Goal: Find specific page/section: Find specific page/section

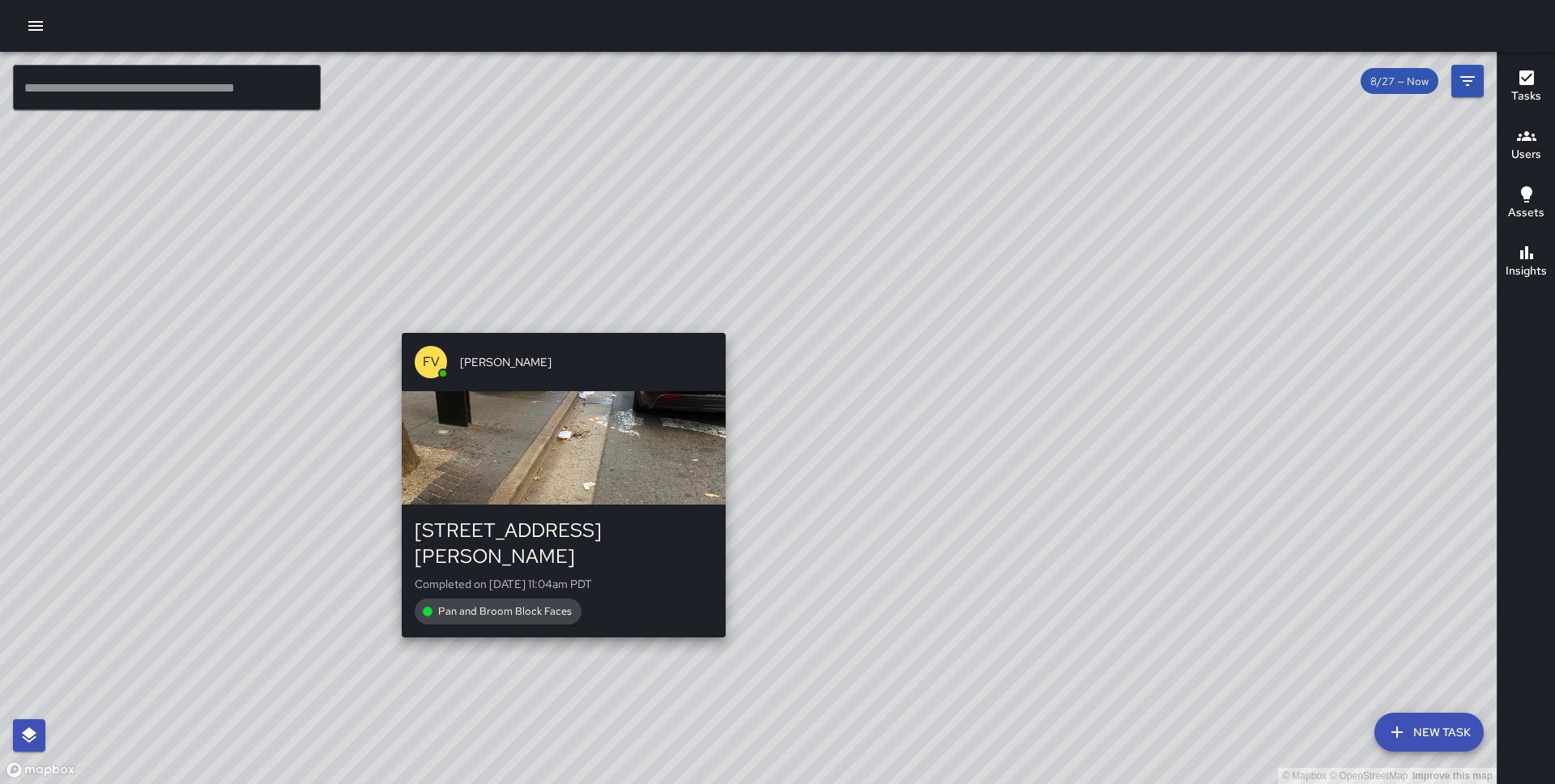
click at [557, 322] on div "© Mapbox © OpenStreetMap Improve this map [GEOGRAPHIC_DATA][PERSON_NAME] [STREE…" at bounding box center [749, 418] width 1497 height 732
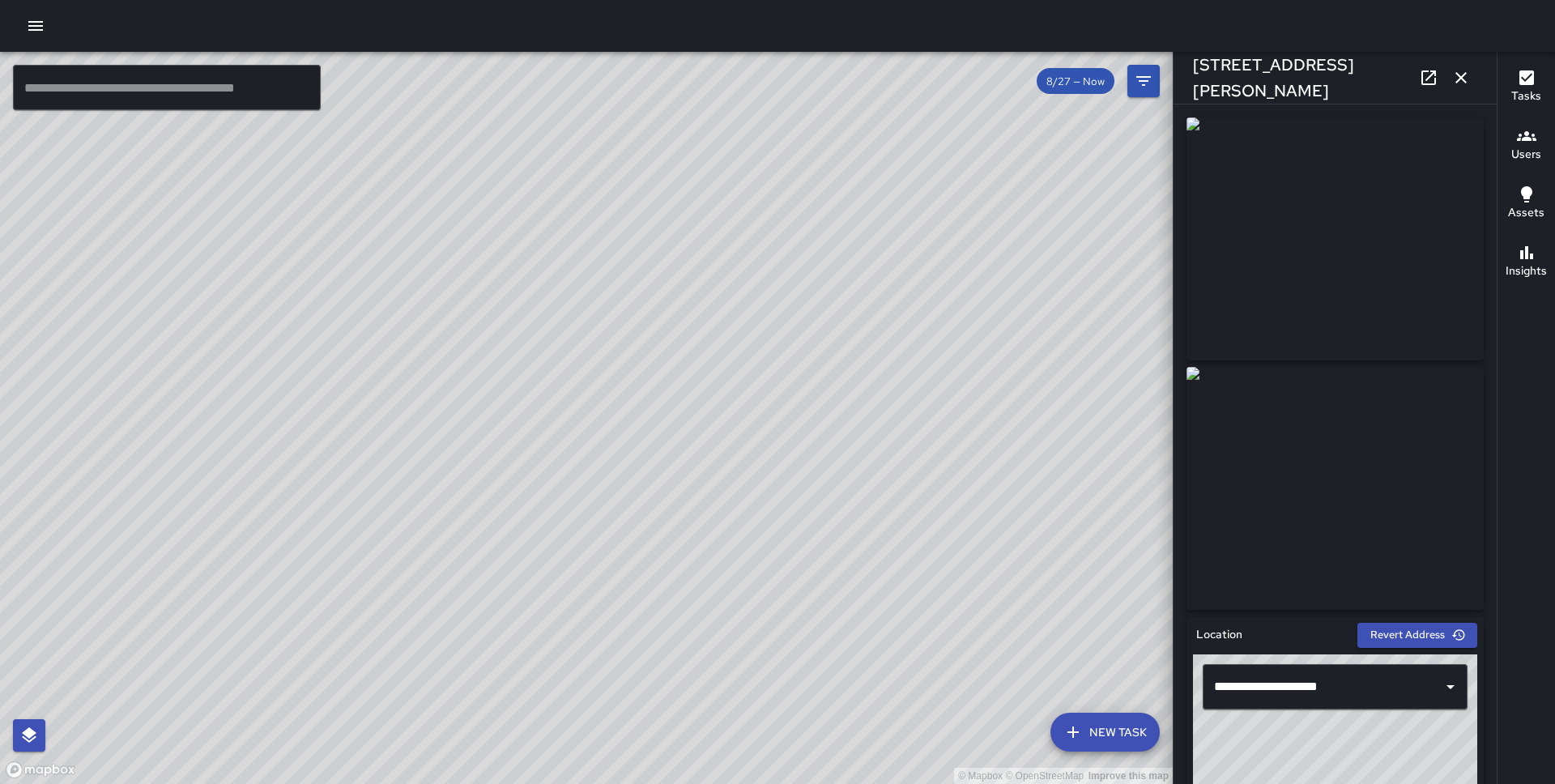
click at [1354, 489] on img at bounding box center [1336, 489] width 297 height 243
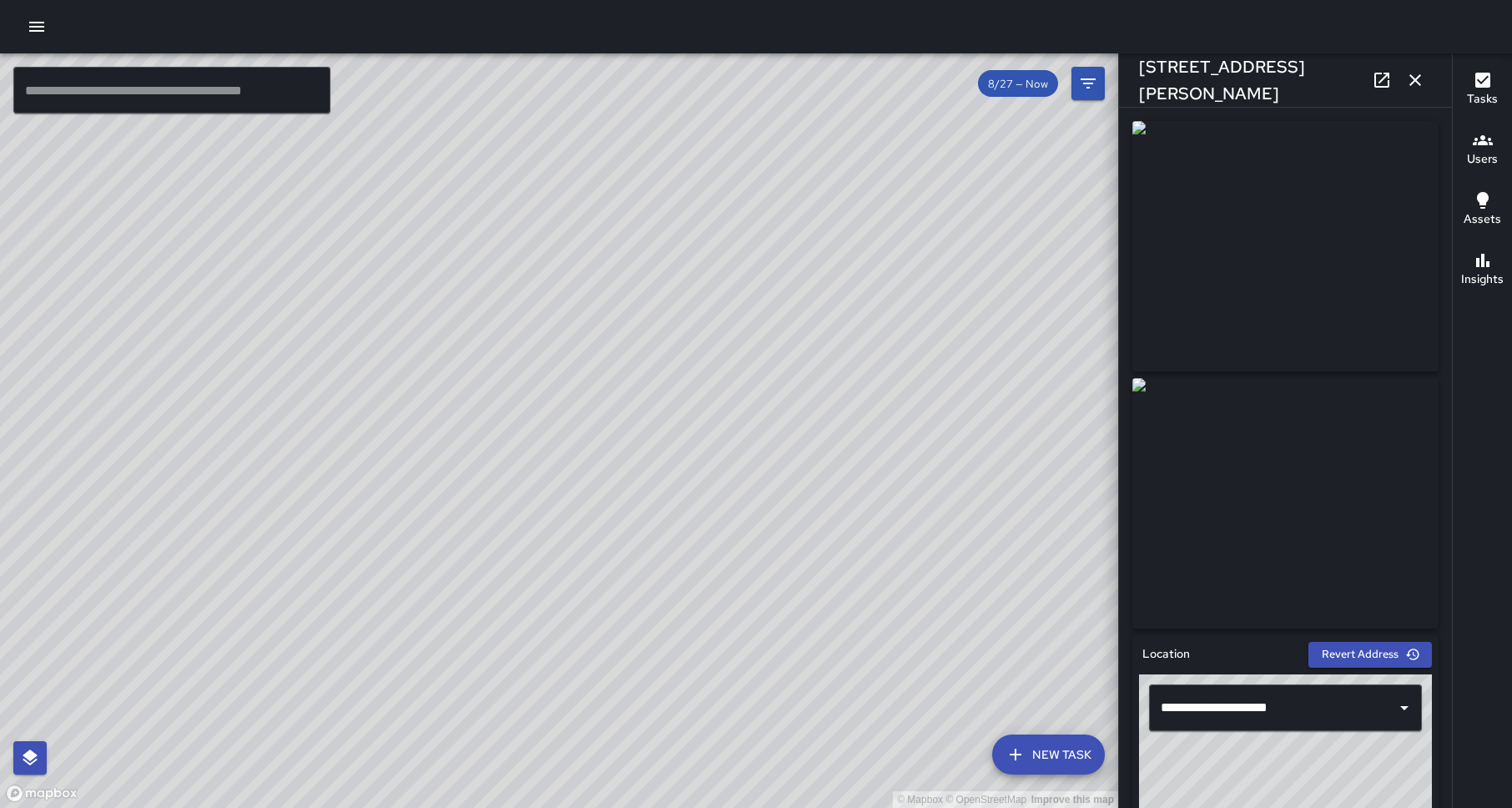
click at [1415, 81] on icon "button" at bounding box center [1415, 81] width 12 height 12
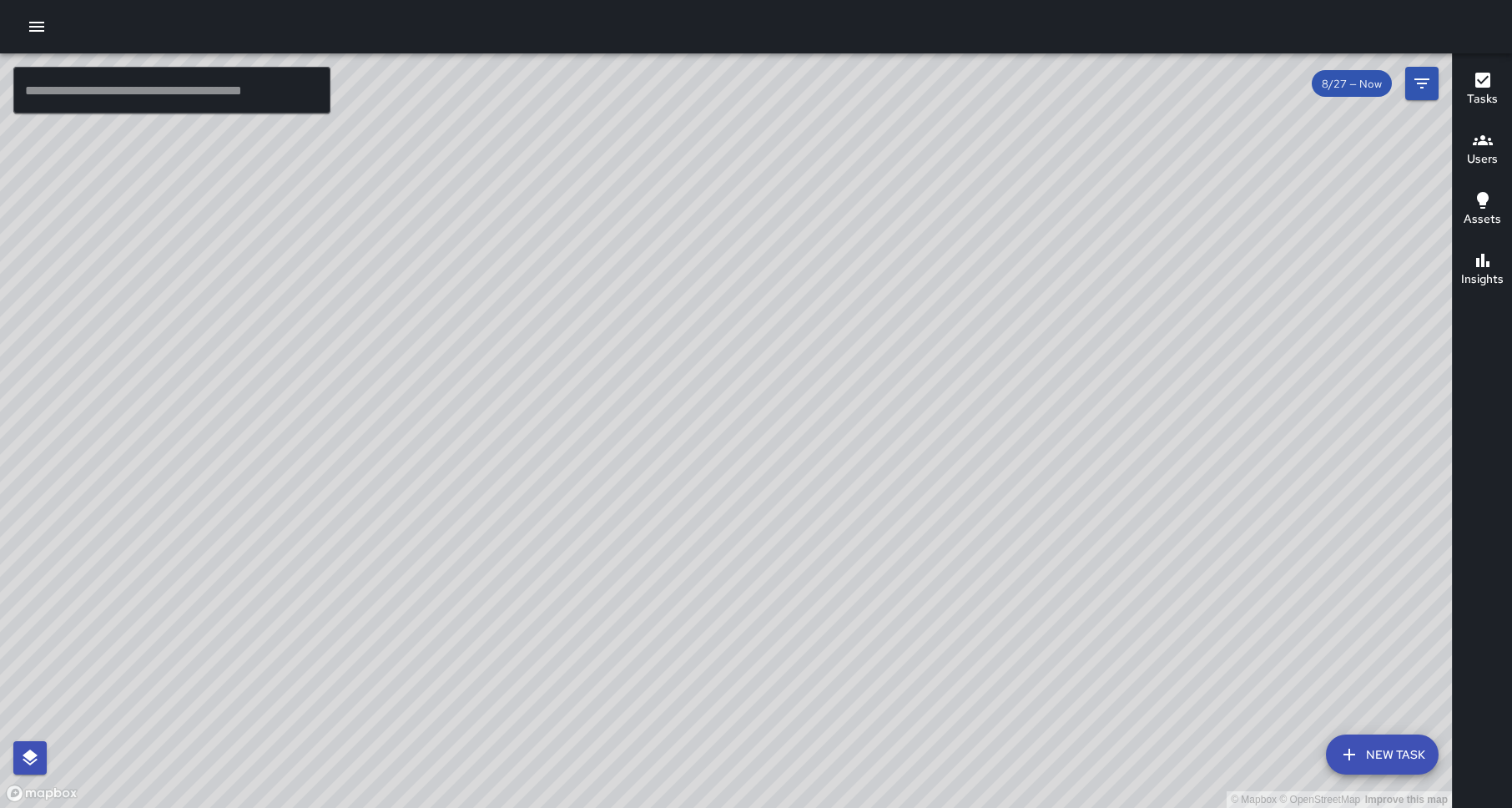
click at [726, 432] on div "© Mapbox © OpenStreetMap Improve this map [GEOGRAPHIC_DATA][PERSON_NAME] [STREE…" at bounding box center [725, 431] width 1451 height 754
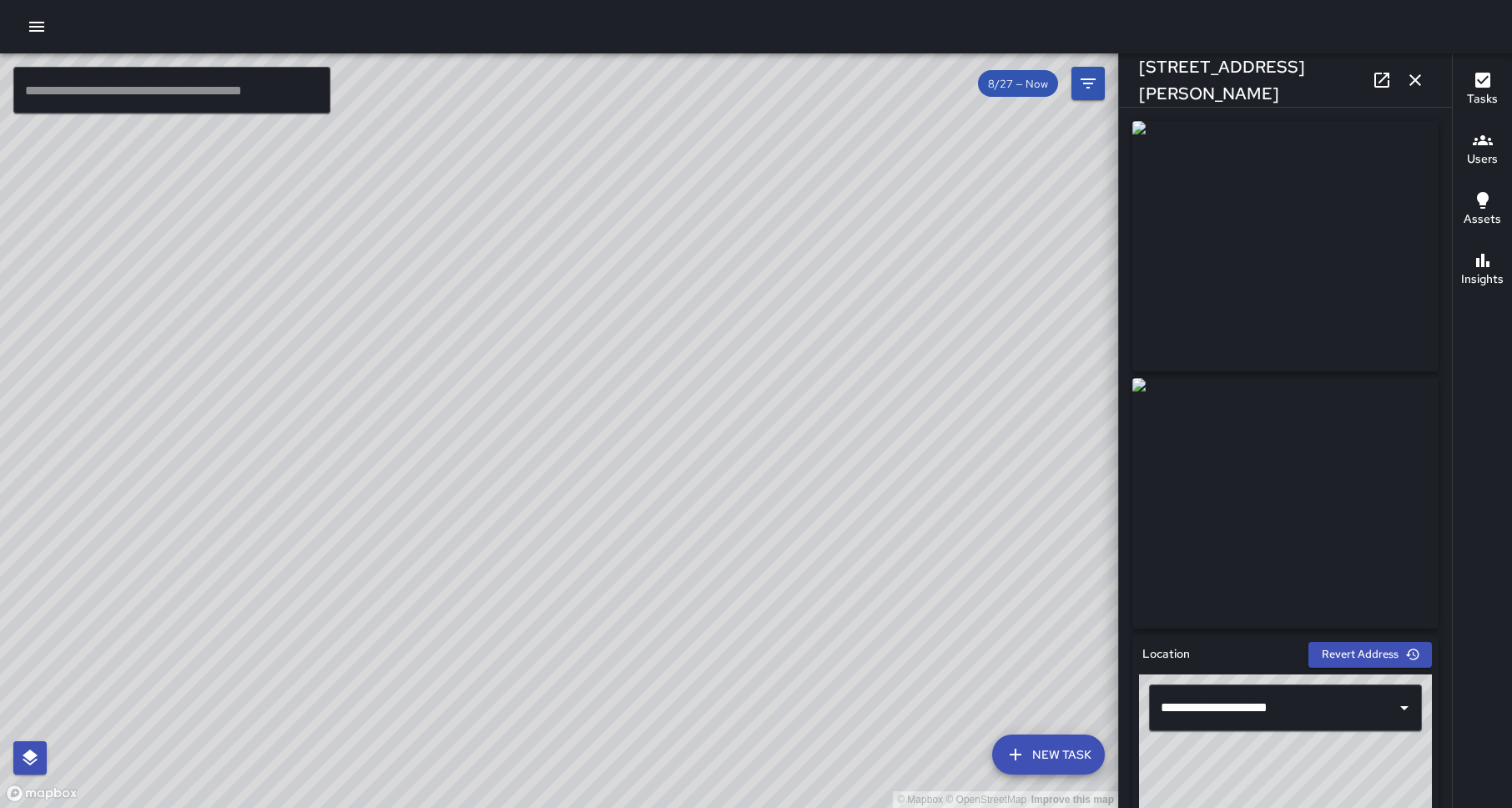
click at [1409, 78] on icon "button" at bounding box center [1415, 80] width 20 height 20
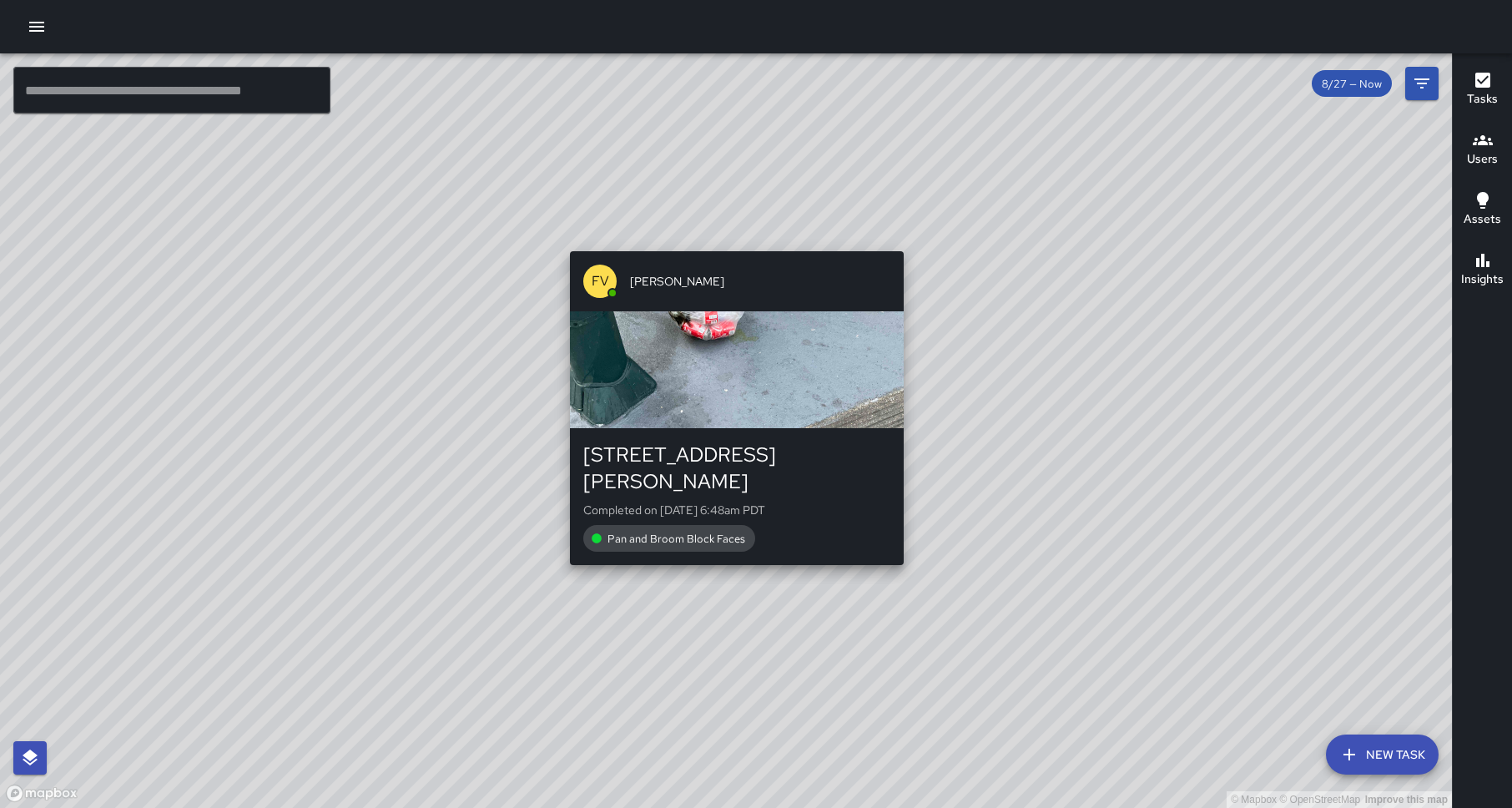
click at [731, 550] on div "© Mapbox © OpenStreetMap Improve this map FV [PERSON_NAME] [STREET_ADDRESS][PER…" at bounding box center [725, 431] width 1451 height 754
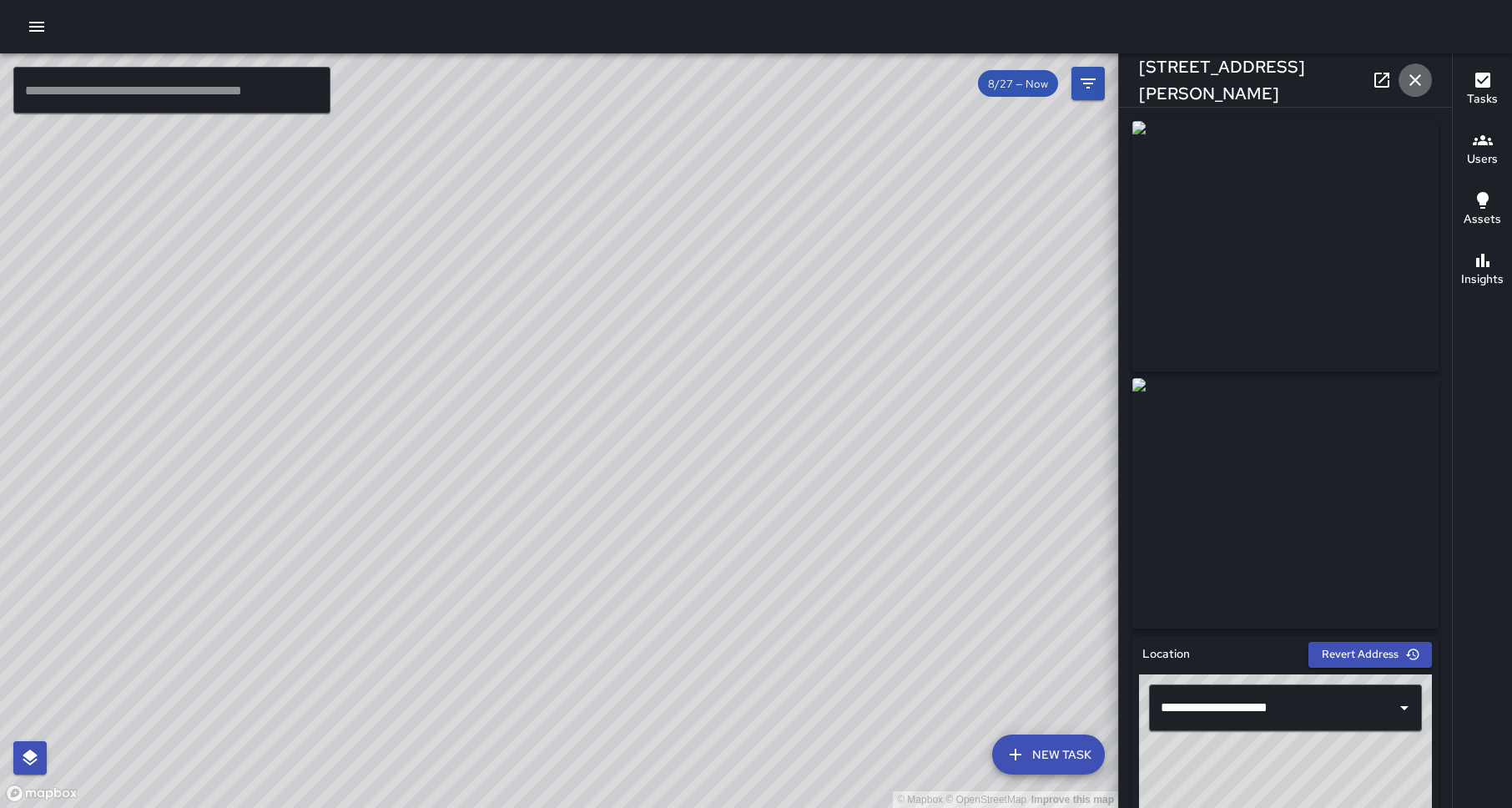
click at [1416, 70] on icon "button" at bounding box center [1415, 80] width 20 height 20
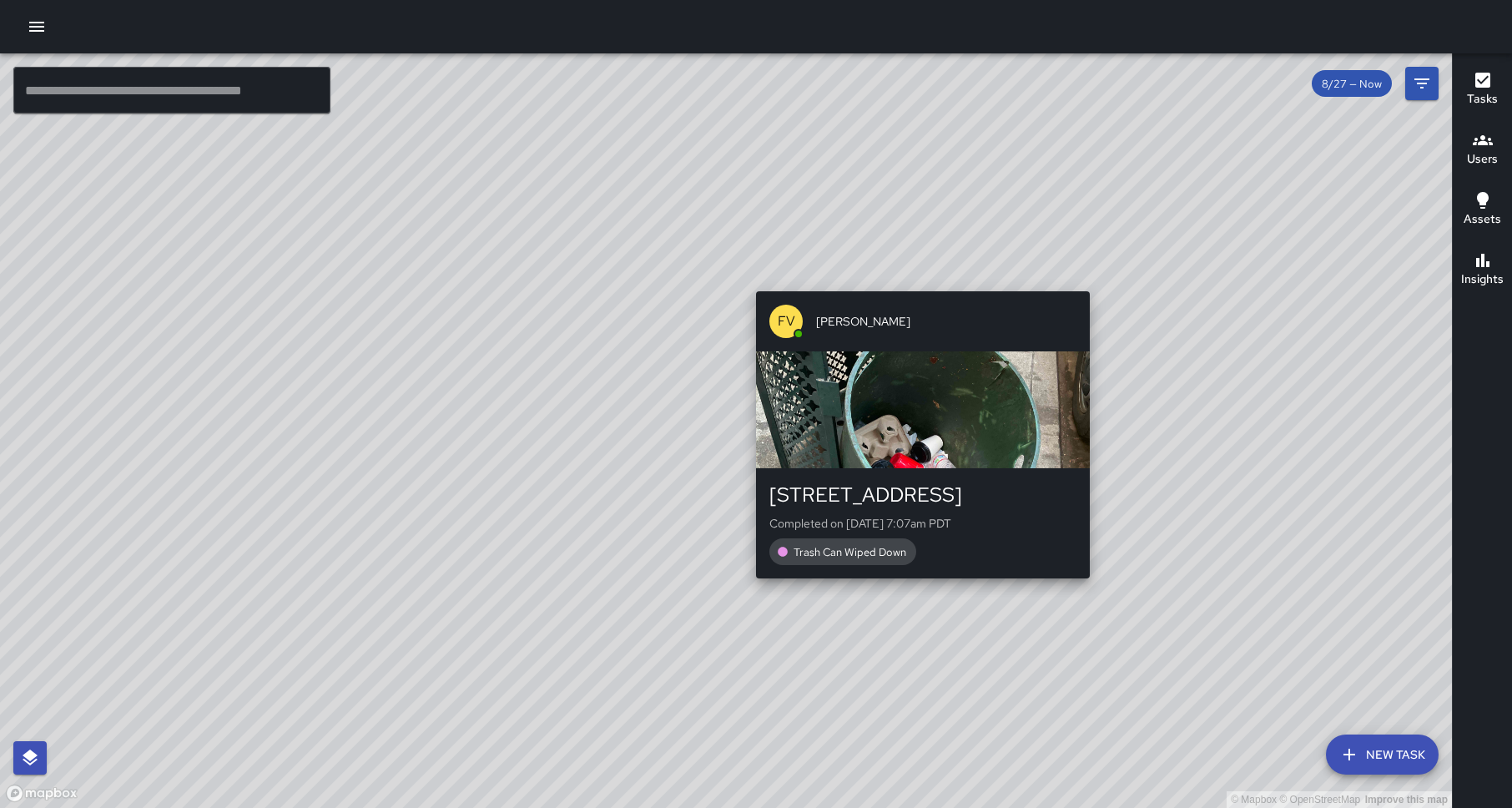
click at [1081, 277] on div "© Mapbox © OpenStreetMap Improve this map FV [PERSON_NAME] [STREET_ADDRESS] Com…" at bounding box center [725, 431] width 1451 height 754
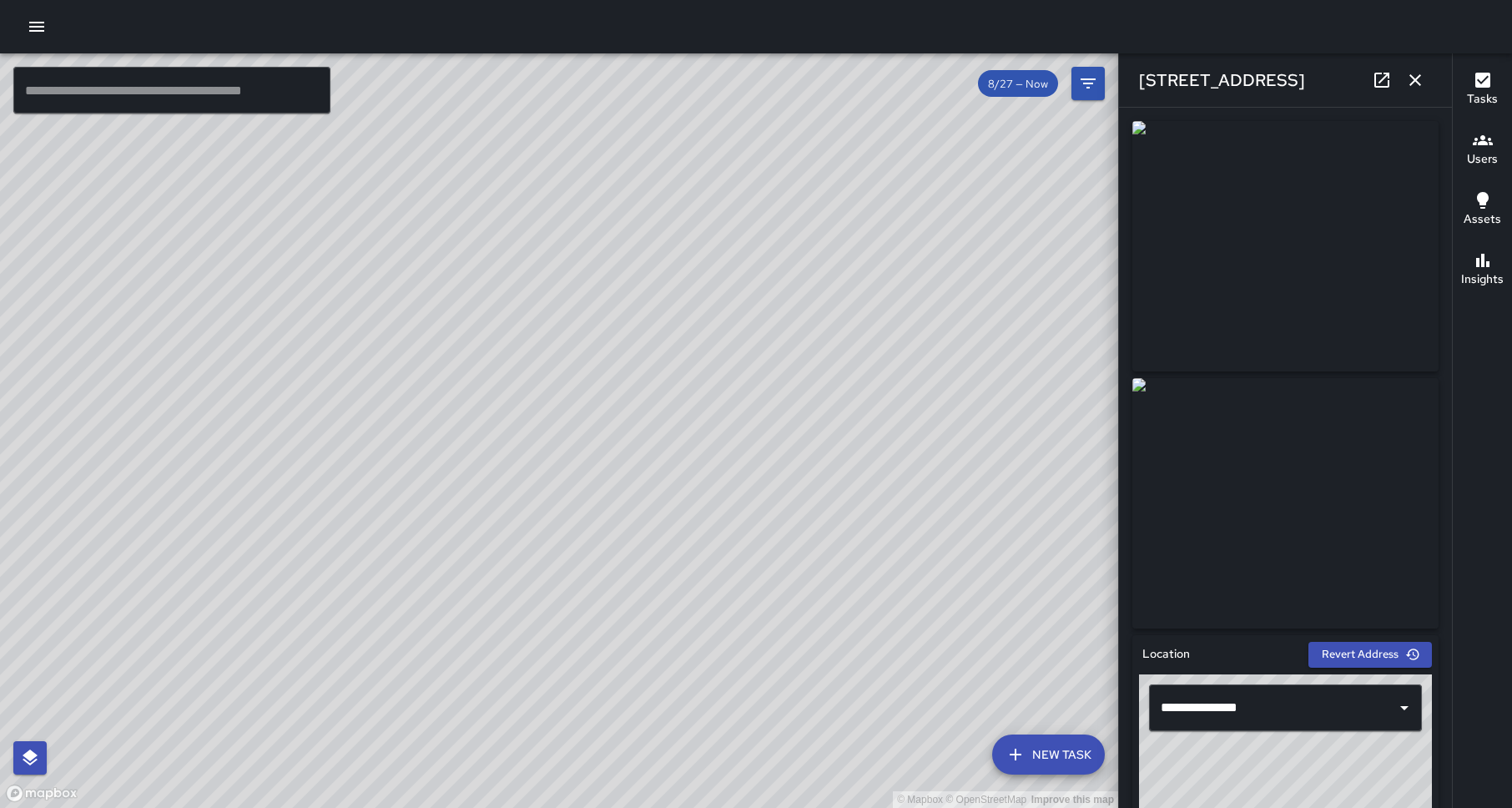
click at [1408, 75] on icon "button" at bounding box center [1415, 80] width 20 height 20
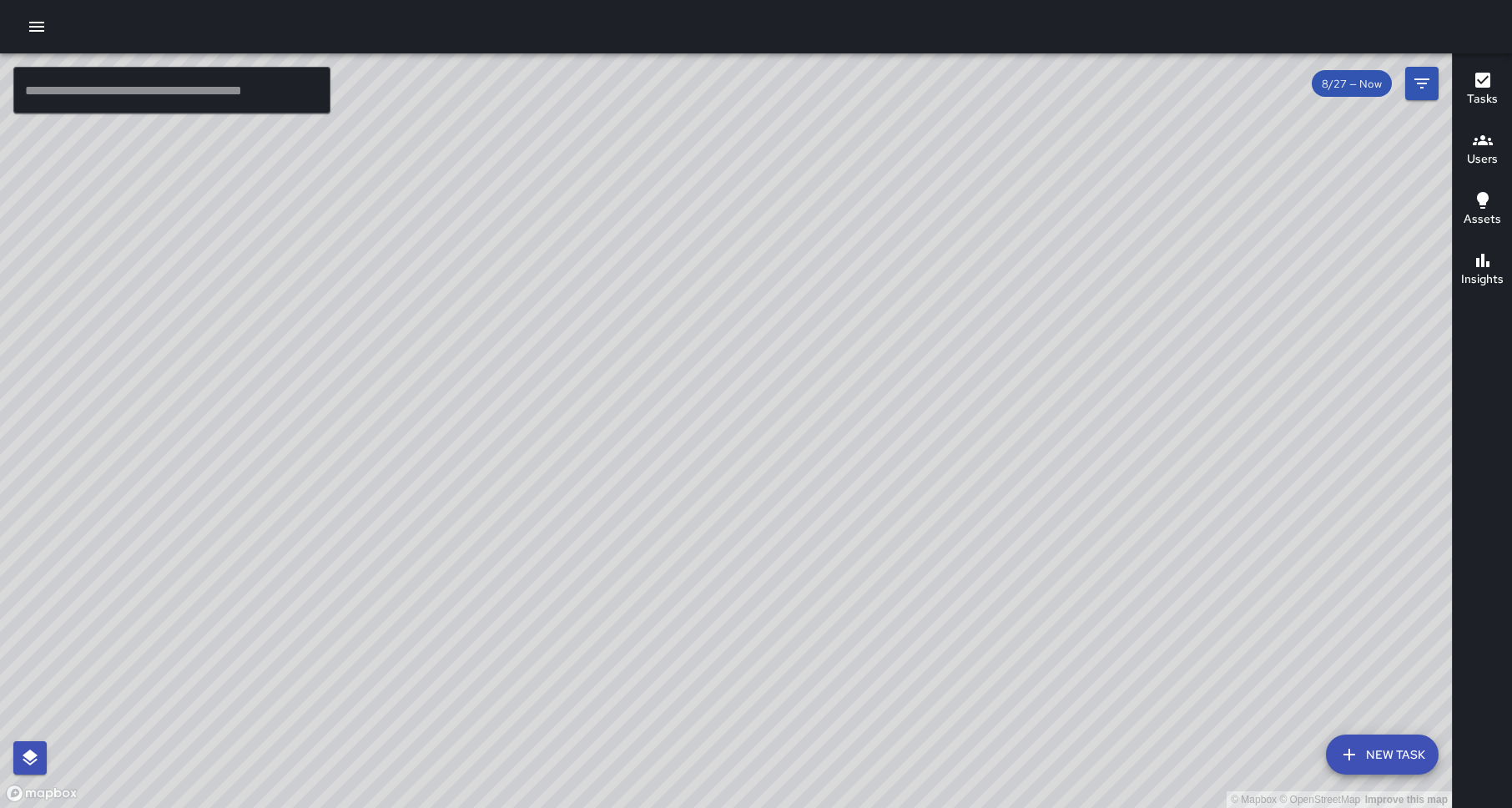
drag, startPoint x: 444, startPoint y: 270, endPoint x: 519, endPoint y: 606, distance: 344.3
click at [519, 606] on div "© Mapbox © OpenStreetMap Improve this map" at bounding box center [725, 431] width 1451 height 754
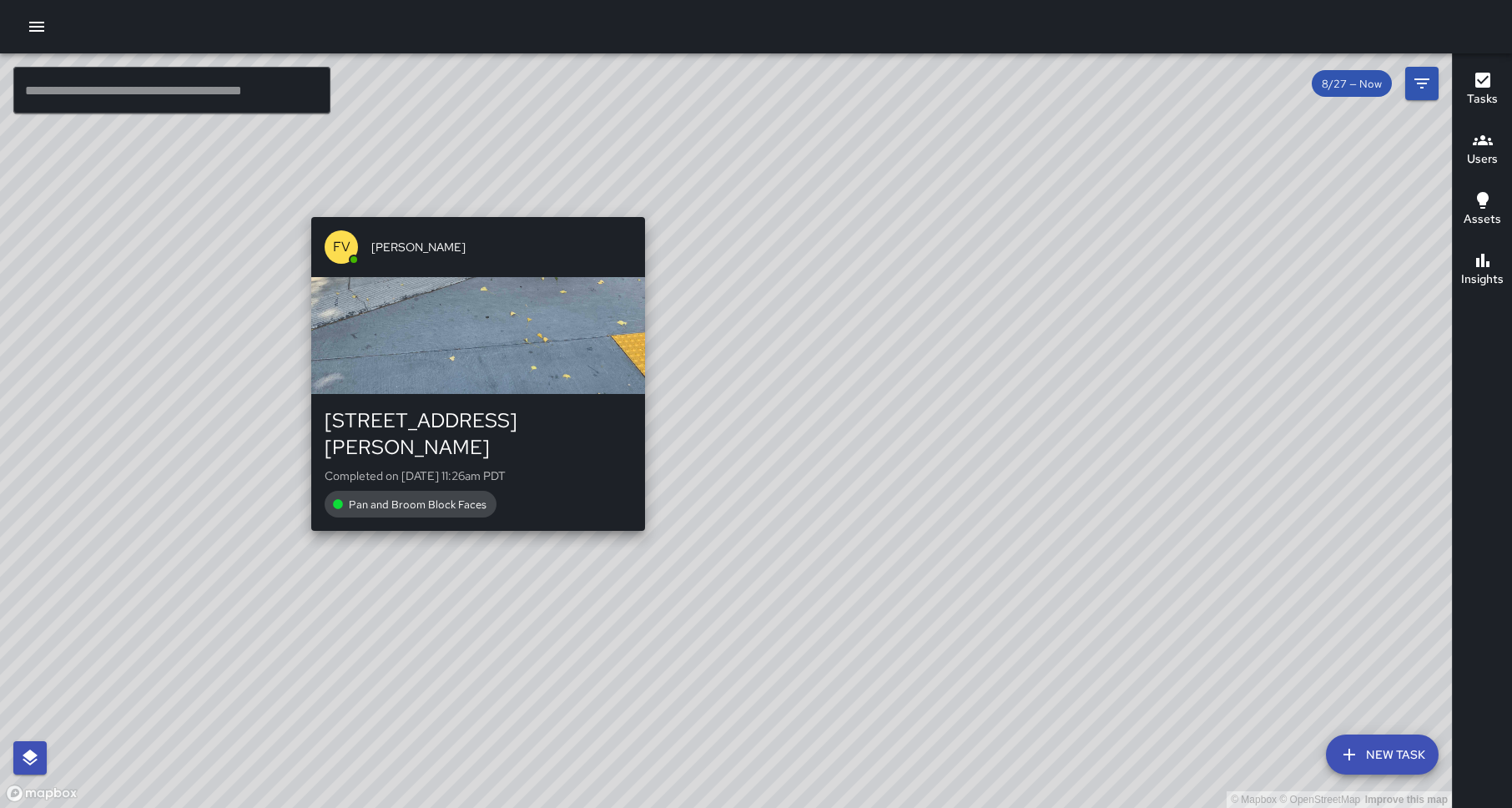
click at [473, 512] on div "© Mapbox © OpenStreetMap Improve this map FV [PERSON_NAME] [STREET_ADDRESS][PER…" at bounding box center [725, 431] width 1451 height 754
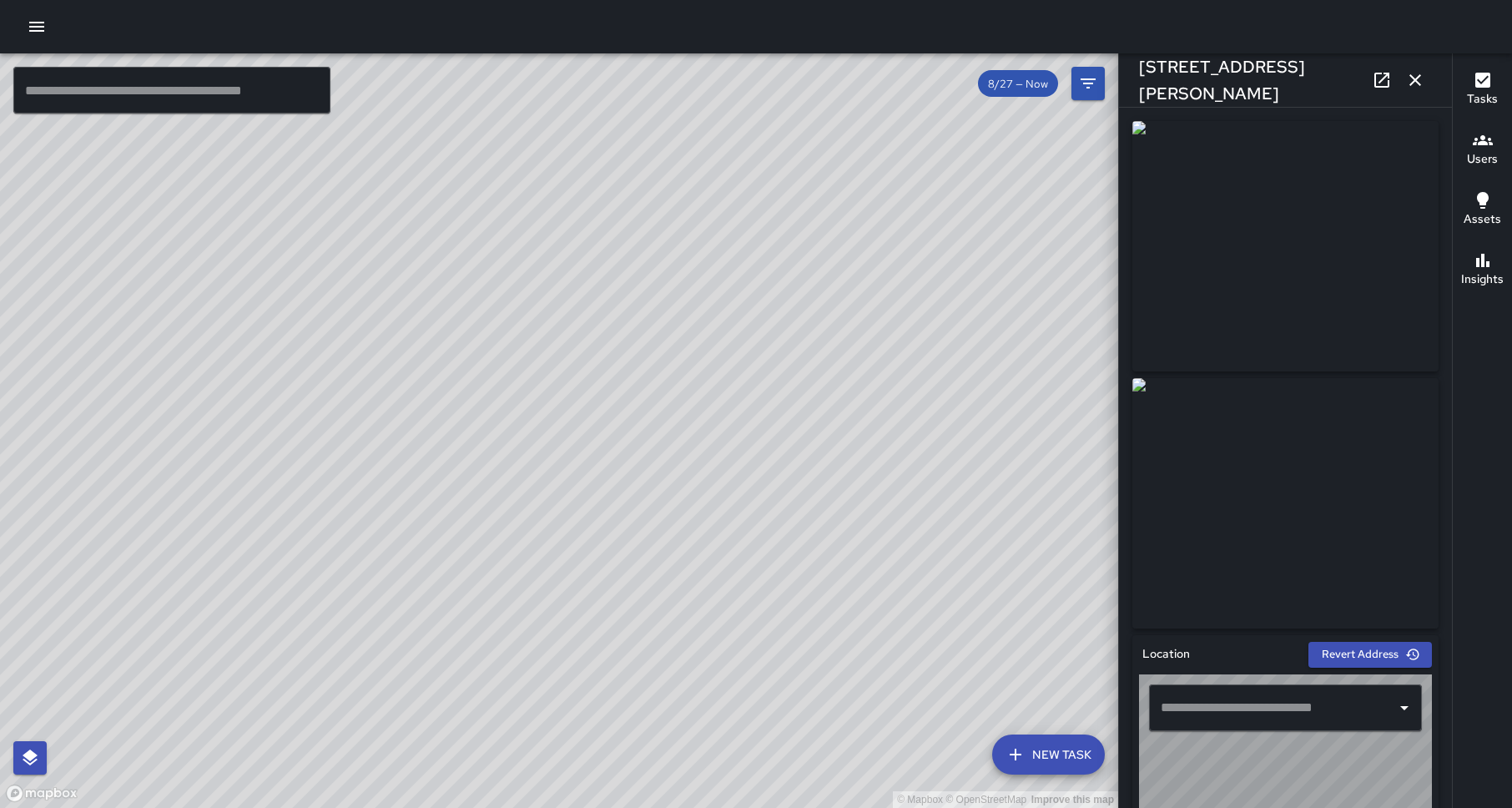
type input "**********"
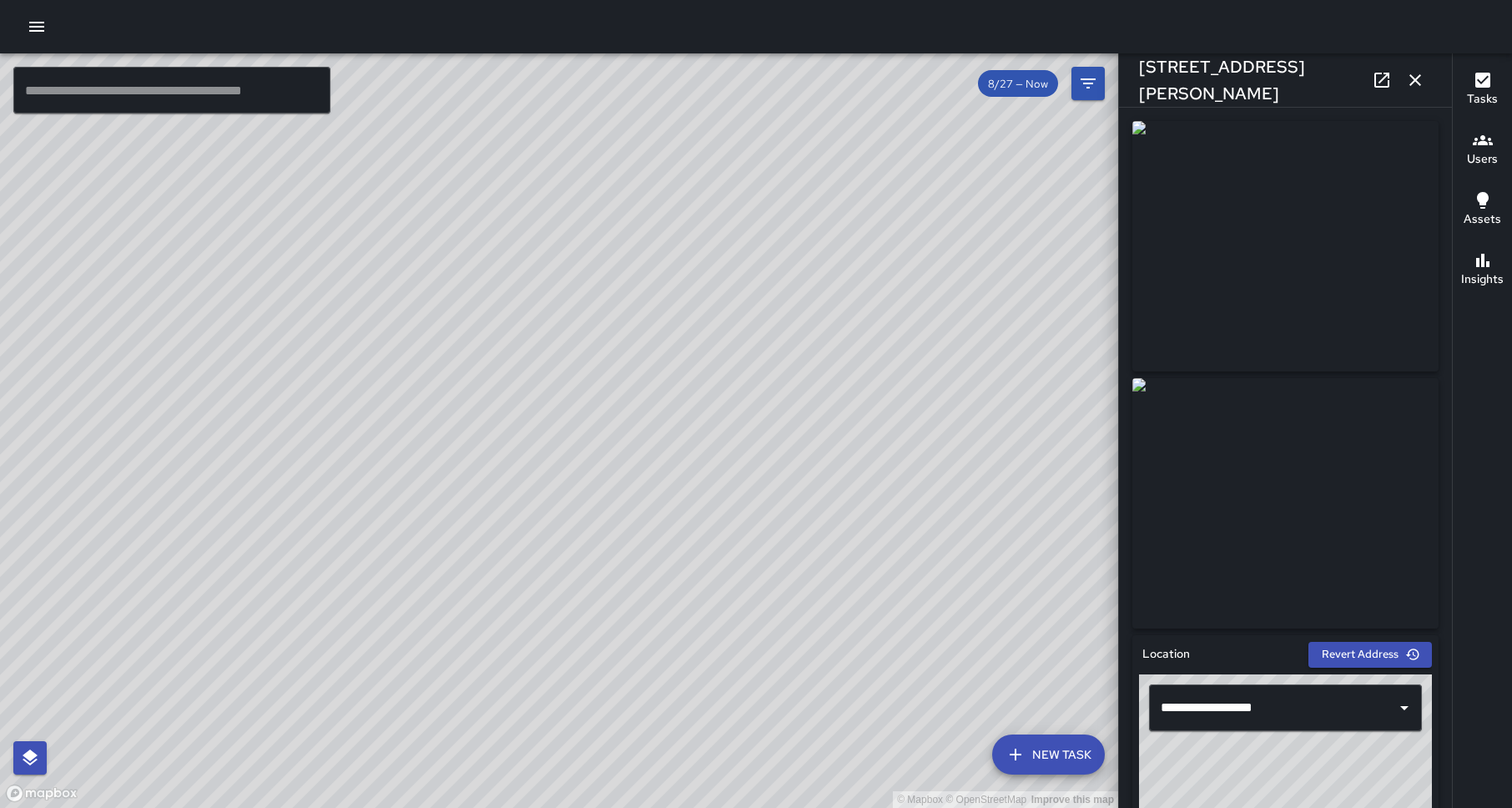
click at [550, 449] on div "© Mapbox © OpenStreetMap Improve this map FV [PERSON_NAME] [STREET_ADDRESS][PER…" at bounding box center [559, 431] width 1118 height 754
click at [1411, 77] on icon "button" at bounding box center [1415, 81] width 12 height 12
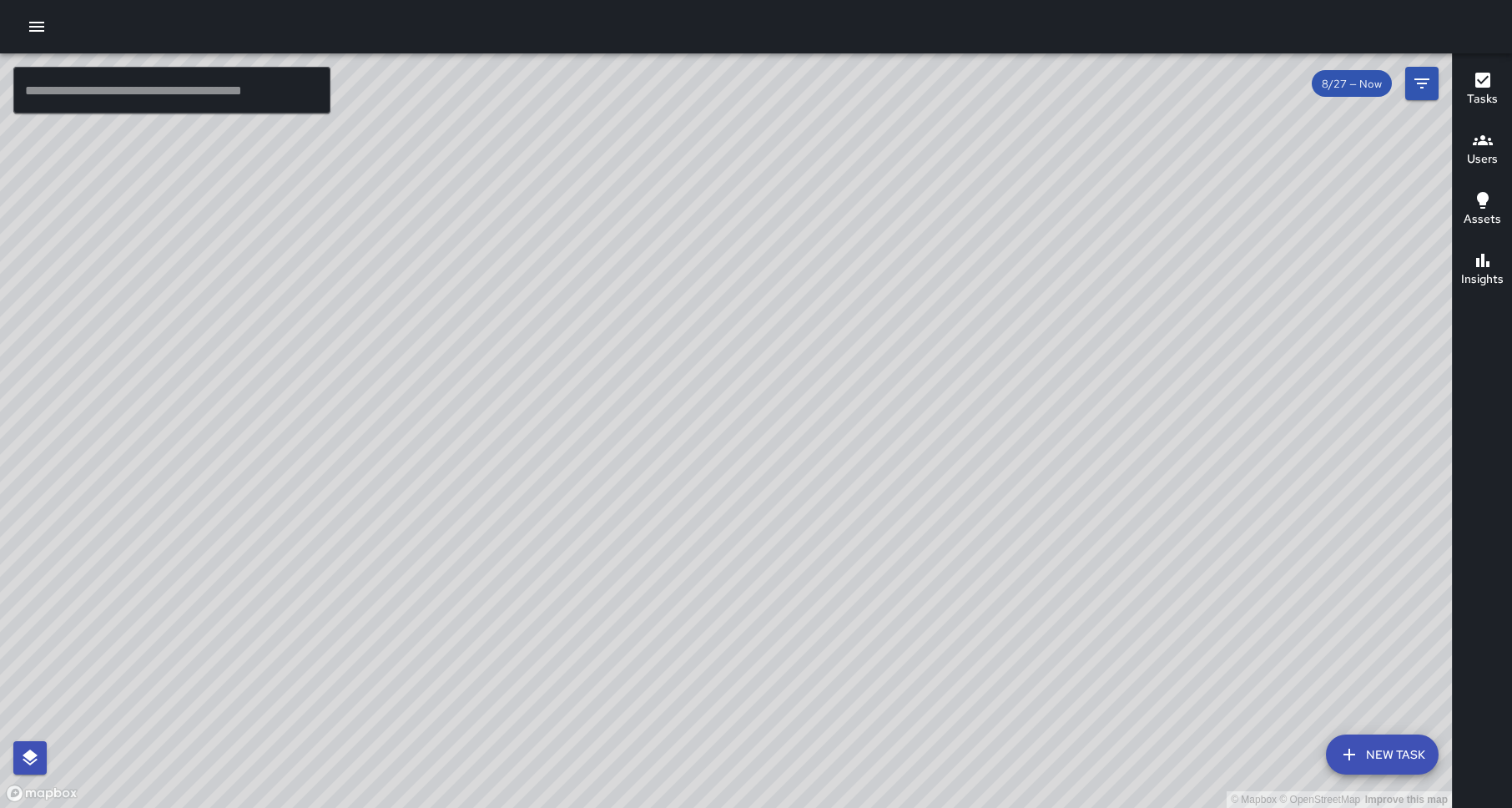
drag, startPoint x: 1166, startPoint y: 416, endPoint x: 729, endPoint y: 83, distance: 549.4
click at [729, 83] on div "© Mapbox © OpenStreetMap Improve this map" at bounding box center [725, 431] width 1451 height 754
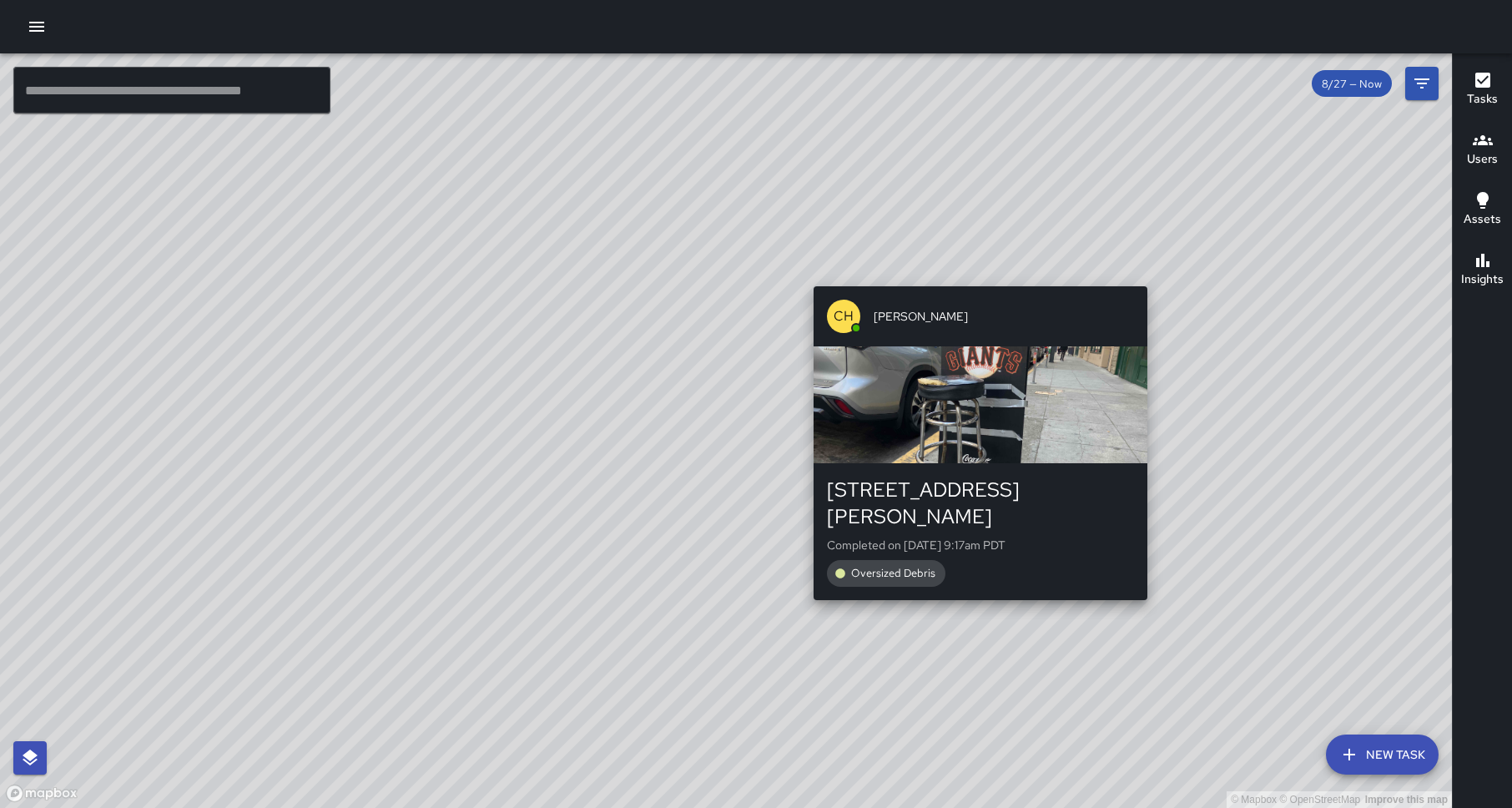
click at [973, 278] on div "© Mapbox © OpenStreetMap Improve this map CH [PERSON_NAME] [STREET_ADDRESS][PER…" at bounding box center [725, 431] width 1451 height 754
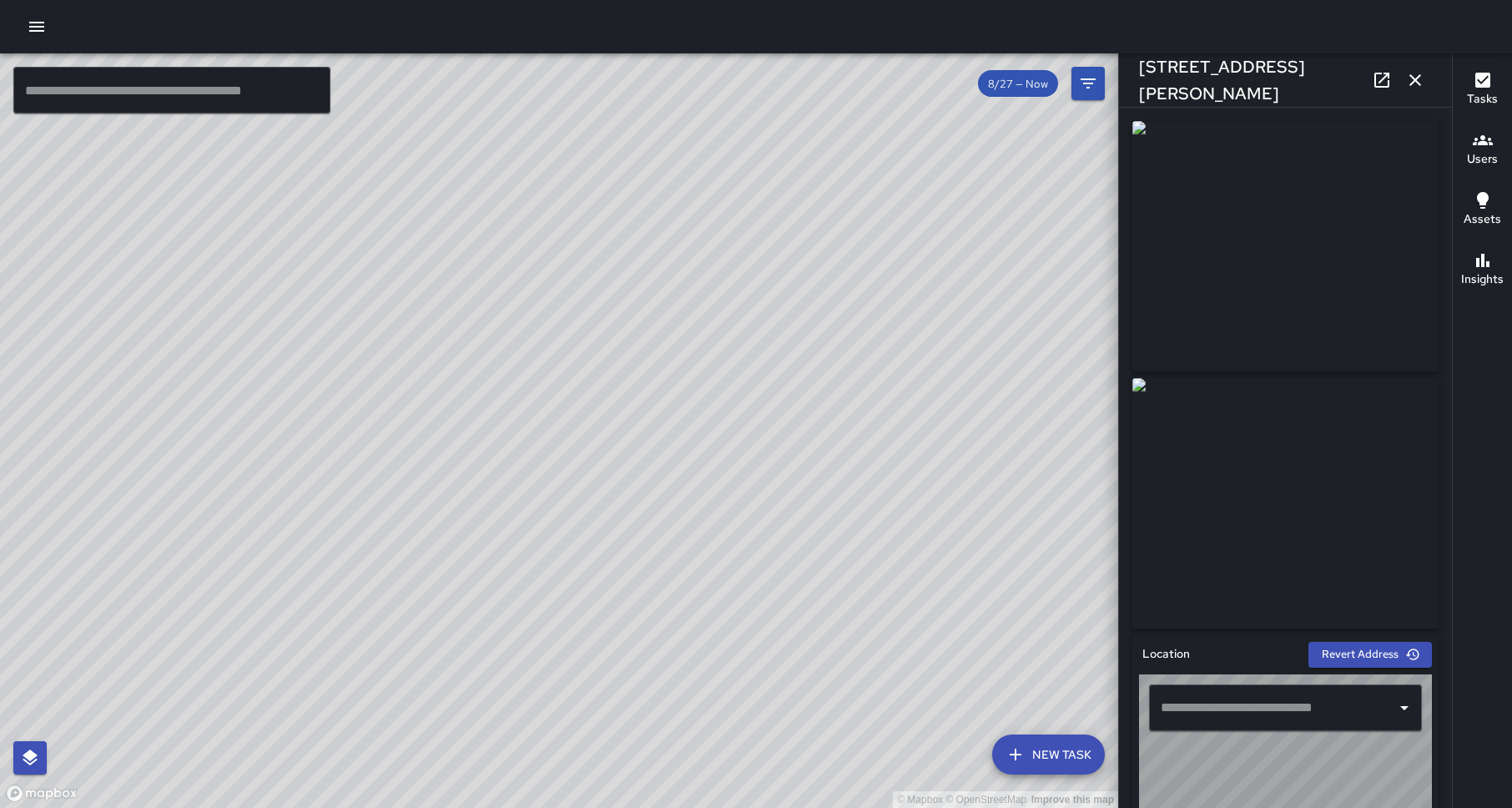
type input "**********"
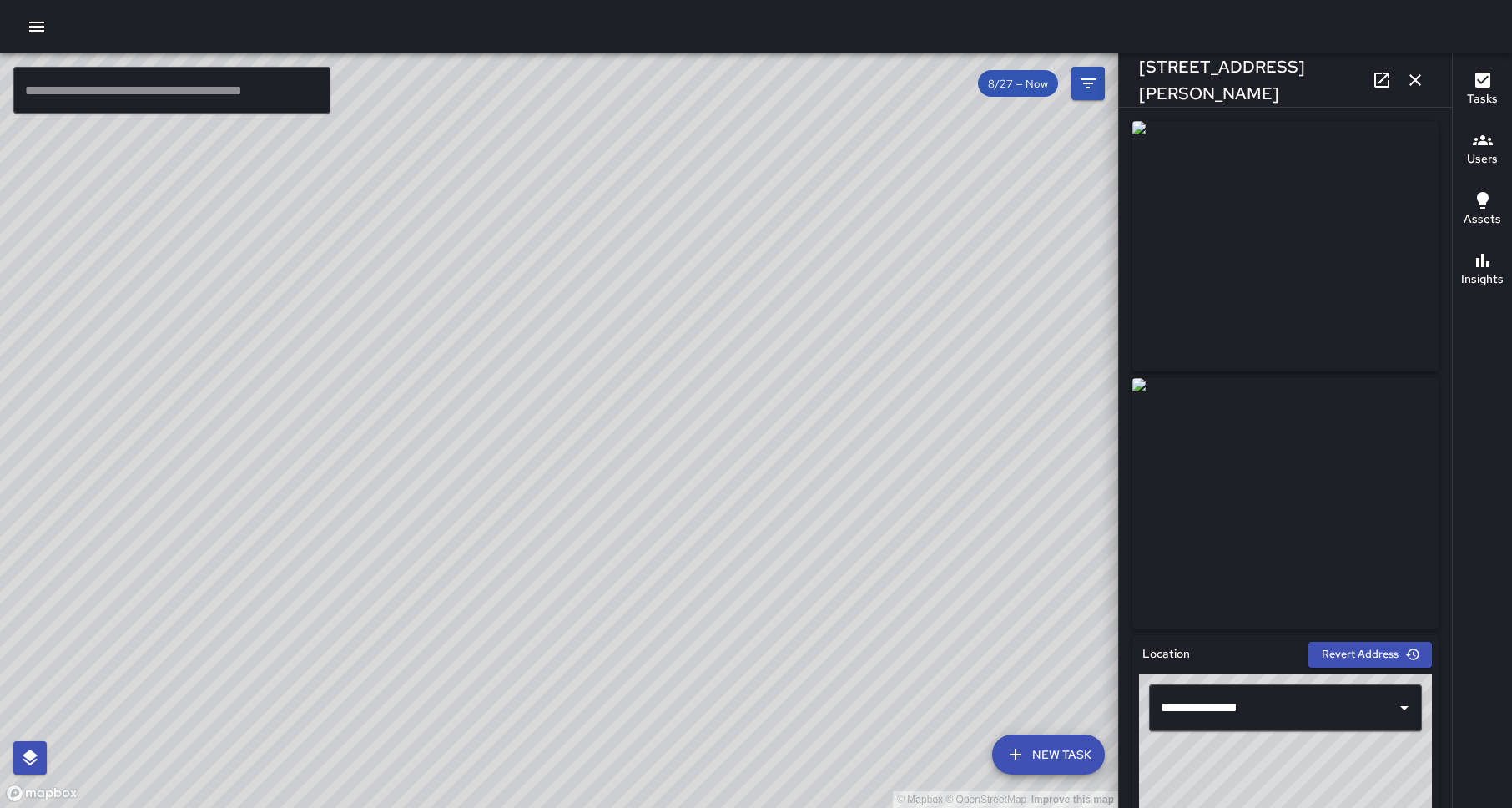
click at [1405, 76] on icon "button" at bounding box center [1415, 80] width 20 height 20
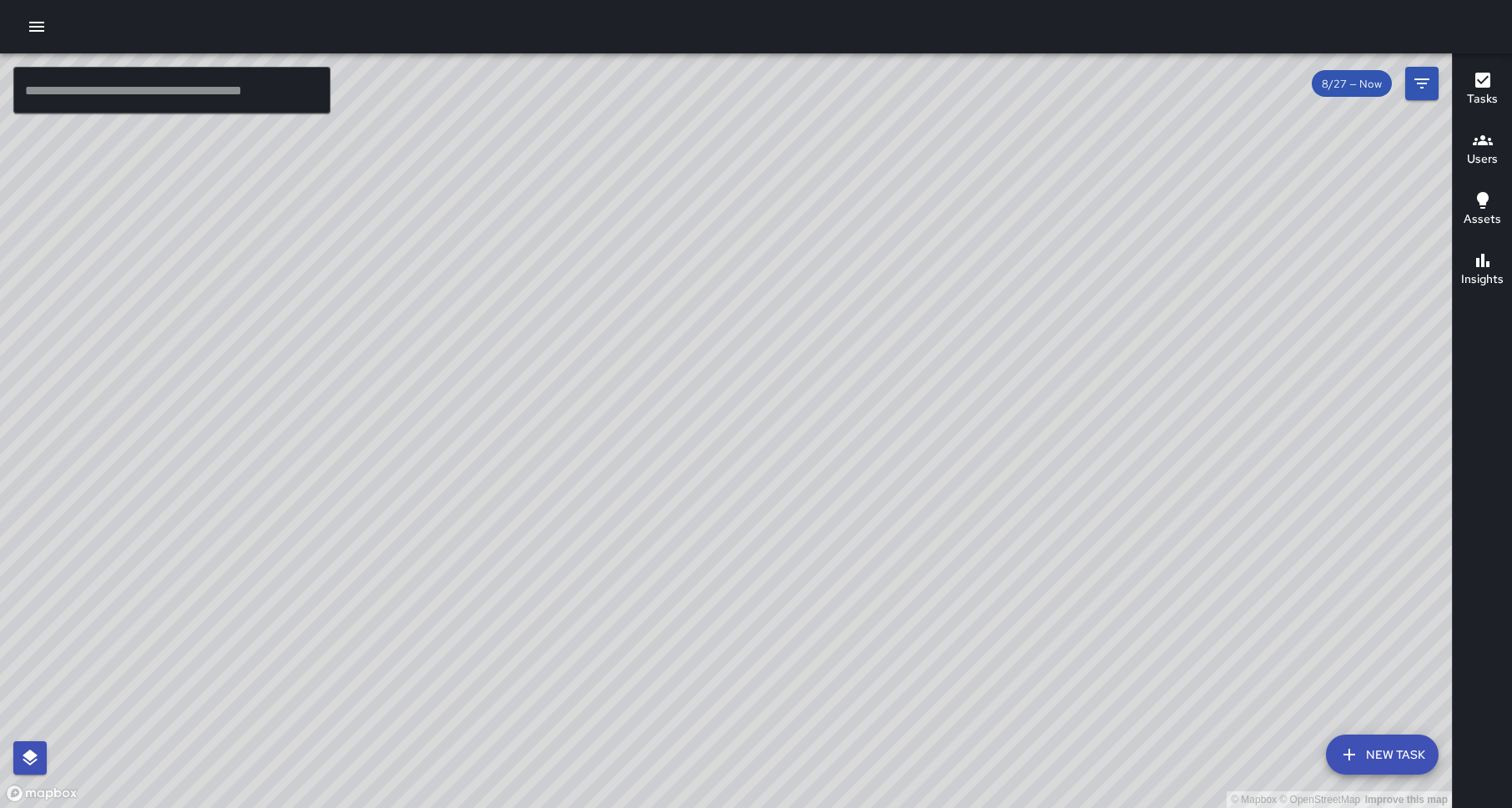
drag, startPoint x: 335, startPoint y: 495, endPoint x: 403, endPoint y: 209, distance: 294.0
click at [403, 209] on div "© Mapbox © OpenStreetMap Improve this map" at bounding box center [725, 431] width 1451 height 754
drag, startPoint x: 776, startPoint y: 126, endPoint x: 830, endPoint y: 318, distance: 199.4
click at [830, 318] on div "© Mapbox © OpenStreetMap Improve this map" at bounding box center [725, 431] width 1451 height 754
drag, startPoint x: 644, startPoint y: 625, endPoint x: 502, endPoint y: 225, distance: 424.5
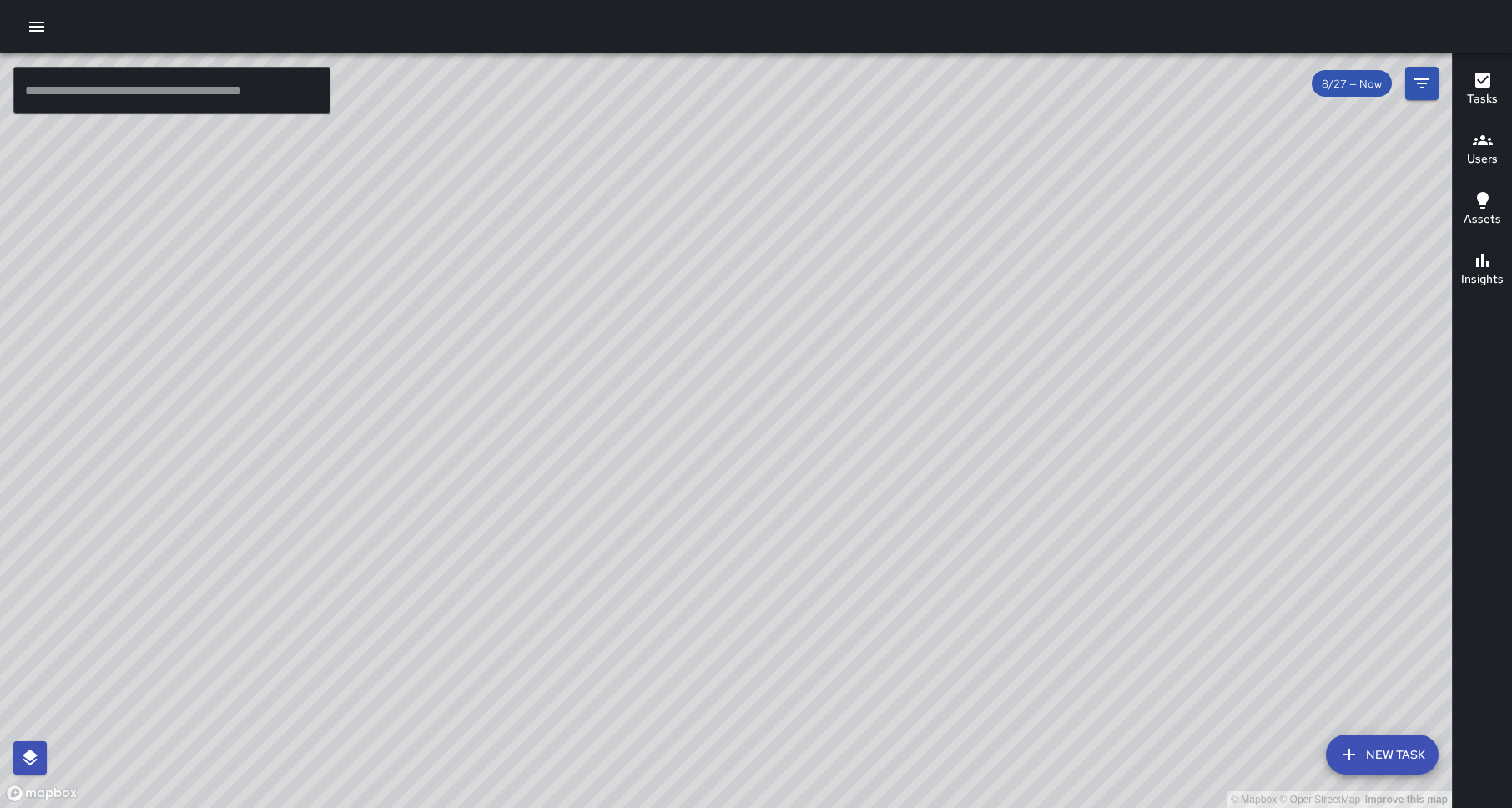
click at [502, 225] on div "© Mapbox © OpenStreetMap Improve this map" at bounding box center [725, 431] width 1451 height 754
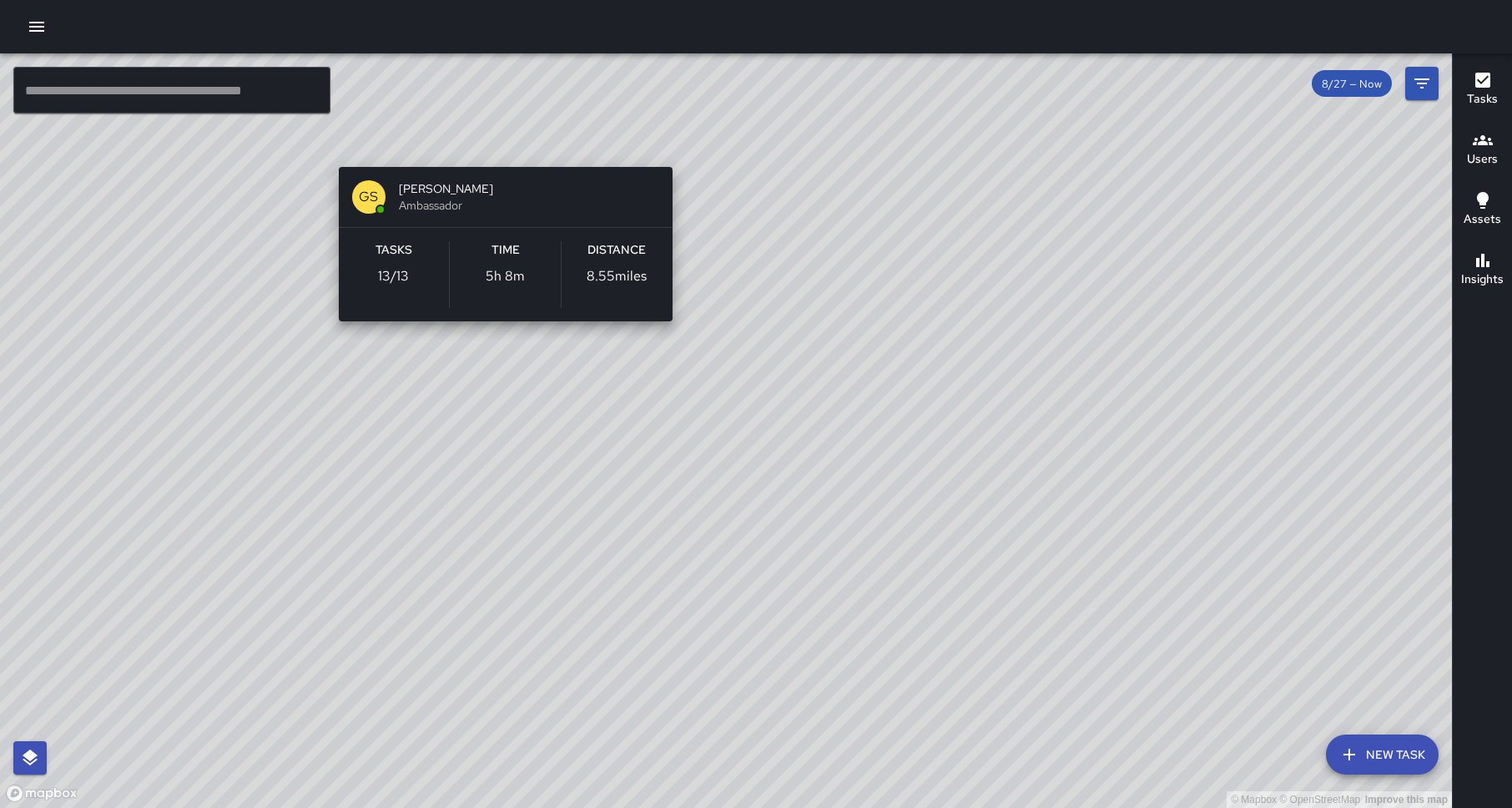
click at [499, 143] on div "© Mapbox © OpenStreetMap Improve this map GS [PERSON_NAME] Ambassador Tasks 13 …" at bounding box center [725, 431] width 1451 height 754
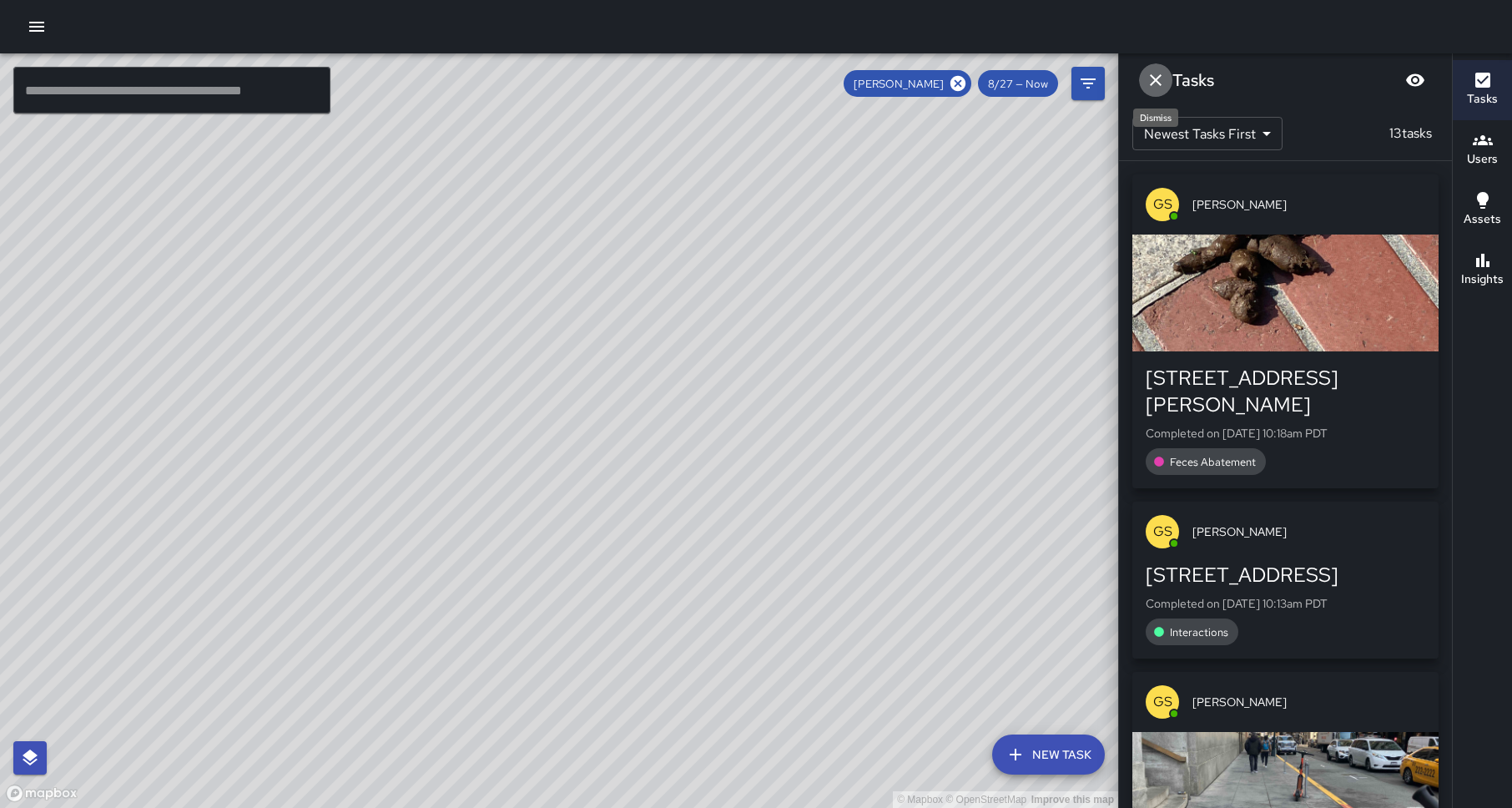
click at [1149, 79] on icon "Dismiss" at bounding box center [1155, 80] width 20 height 20
